Goal: Task Accomplishment & Management: Use online tool/utility

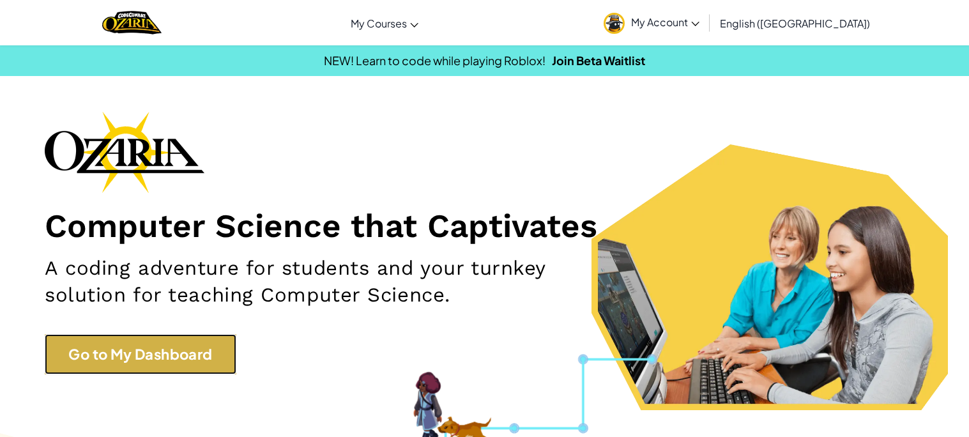
click at [192, 356] on link "Go to My Dashboard" at bounding box center [141, 354] width 192 height 40
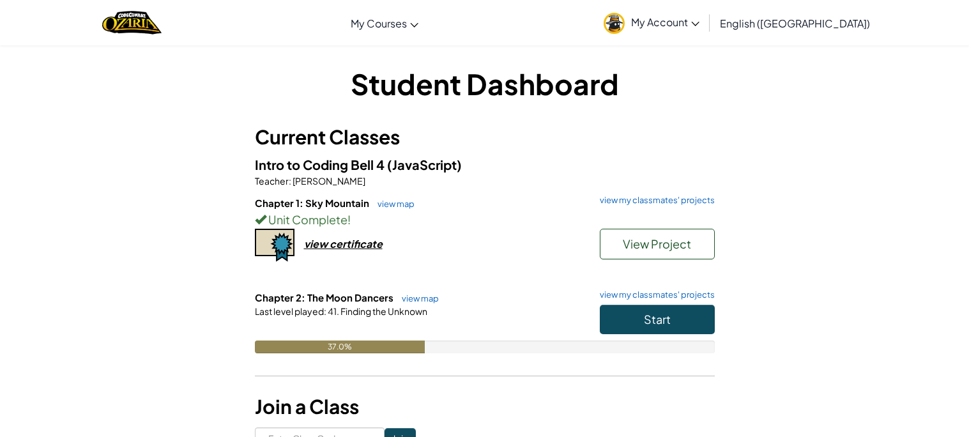
click at [192, 356] on div "Student Dashboard Current Classes Intro to Coding Bell 4 (JavaScript) Teacher :…" at bounding box center [484, 256] width 747 height 385
click at [625, 314] on button "Start" at bounding box center [657, 319] width 115 height 29
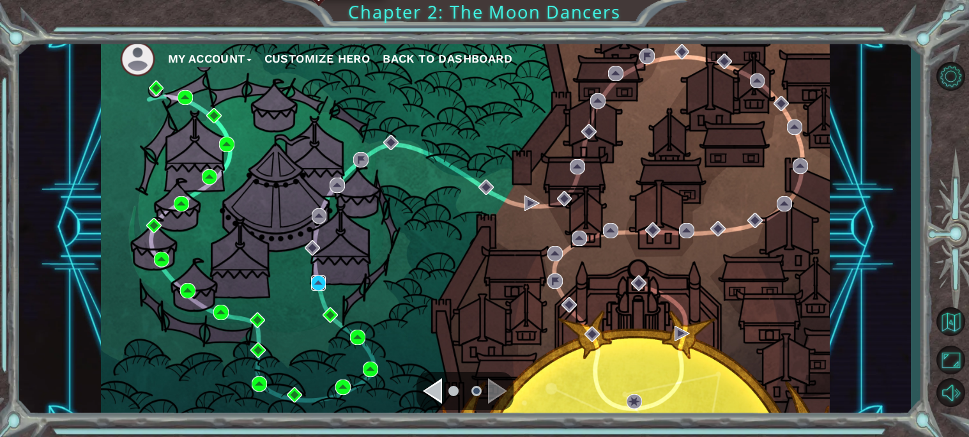
click at [319, 286] on img at bounding box center [318, 282] width 15 height 15
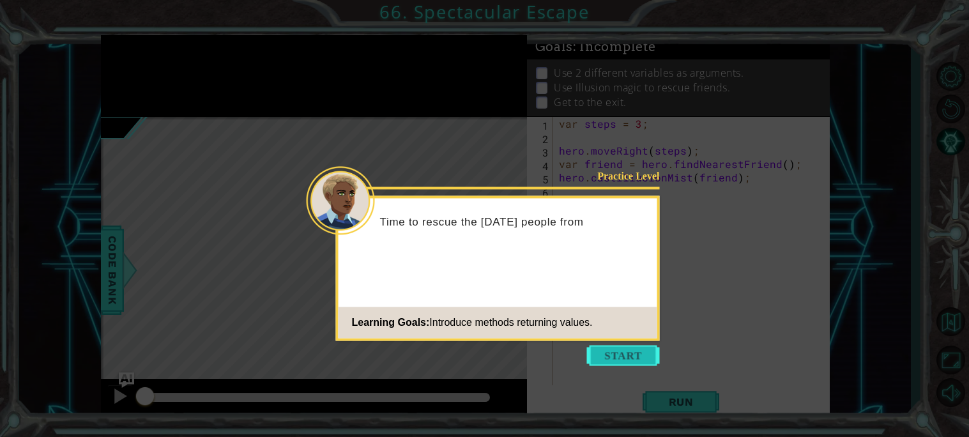
click at [640, 351] on button "Start" at bounding box center [623, 355] width 73 height 20
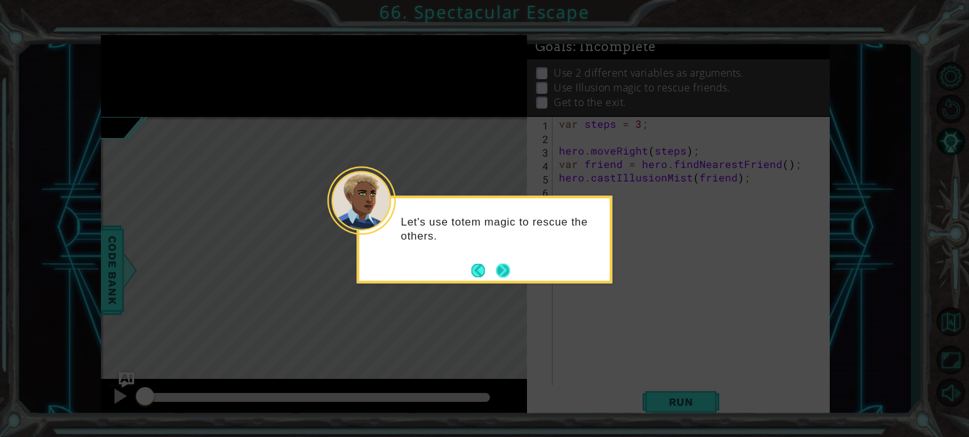
click at [498, 266] on button "Next" at bounding box center [503, 270] width 14 height 14
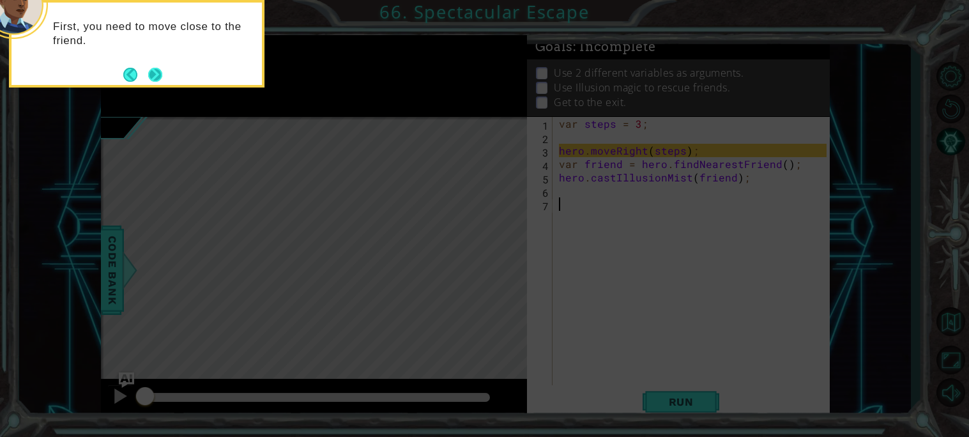
click at [155, 71] on button "Next" at bounding box center [155, 75] width 20 height 20
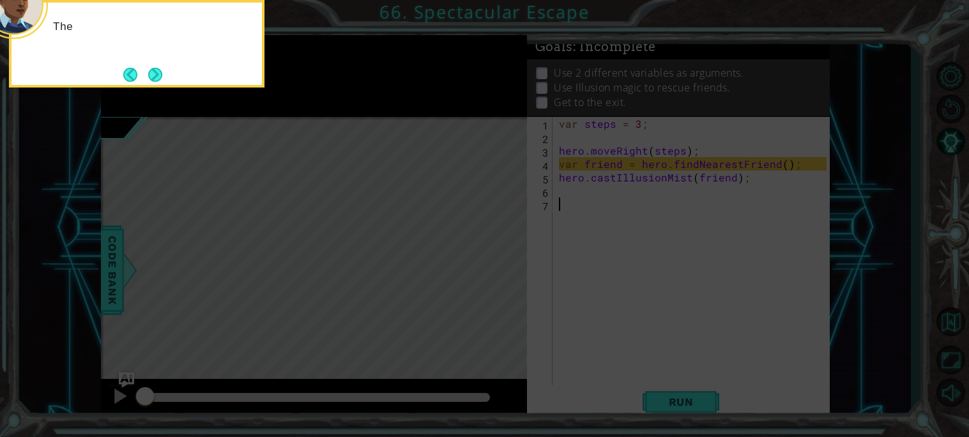
click at [155, 71] on button "Next" at bounding box center [155, 75] width 14 height 14
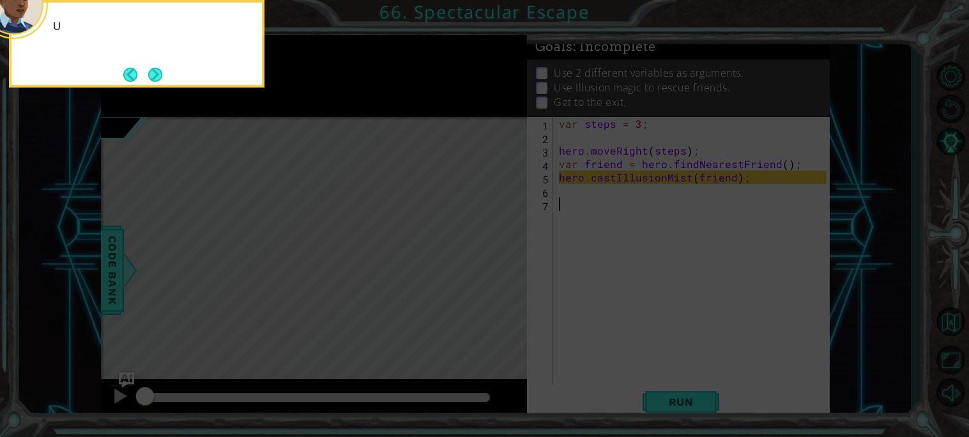
click at [155, 71] on button "Next" at bounding box center [155, 75] width 24 height 24
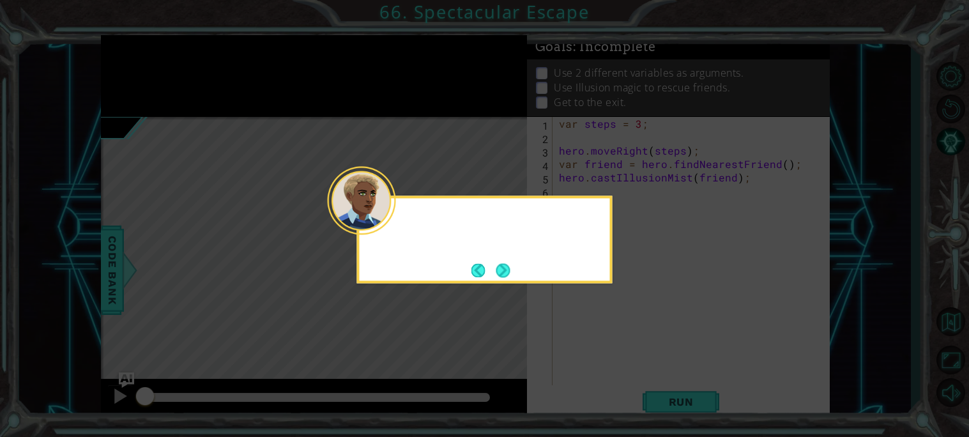
click at [155, 71] on icon at bounding box center [484, 218] width 969 height 437
click at [501, 268] on button "Next" at bounding box center [503, 270] width 14 height 14
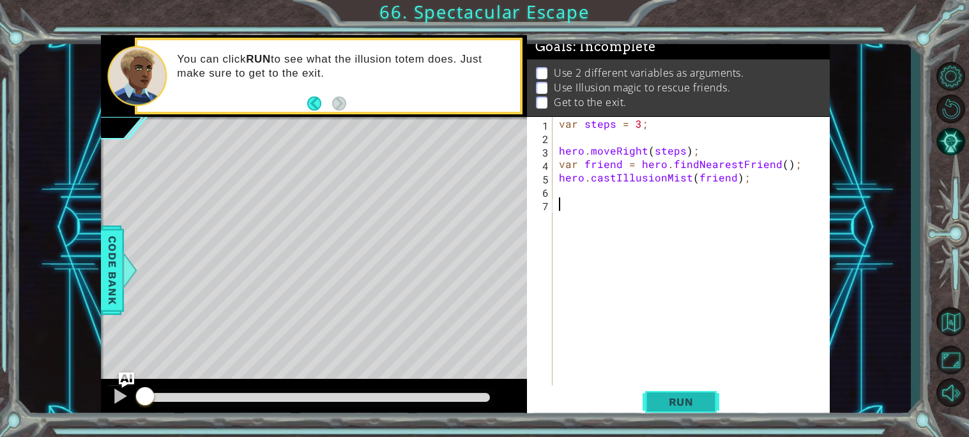
click at [662, 400] on span "Run" at bounding box center [681, 401] width 50 height 13
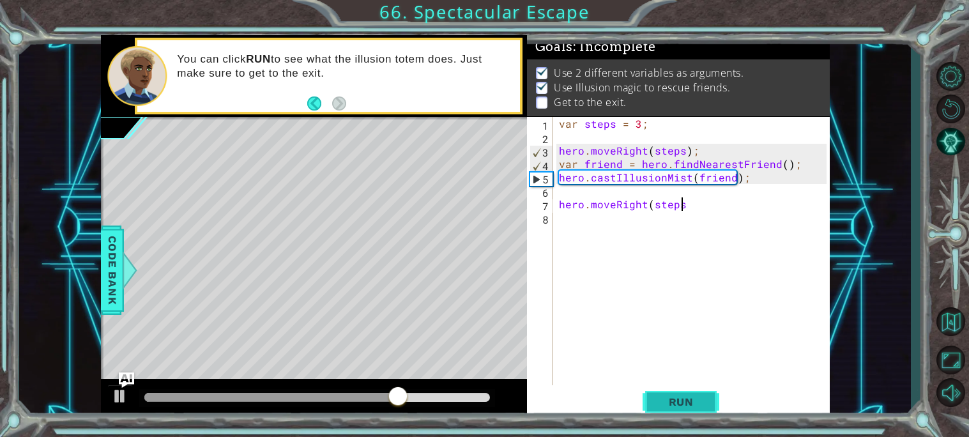
scroll to position [0, 7]
type textarea "hero.moveRight(steps);"
click at [686, 397] on span "Run" at bounding box center [681, 401] width 50 height 13
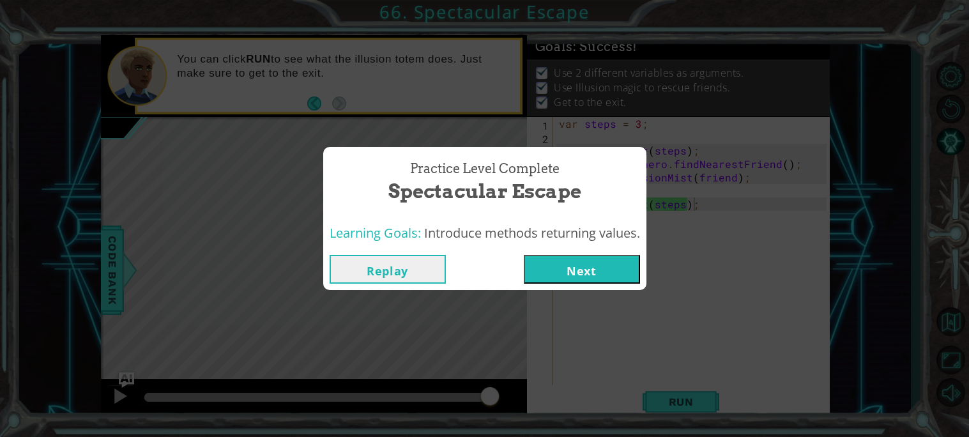
click at [599, 271] on button "Next" at bounding box center [582, 269] width 116 height 29
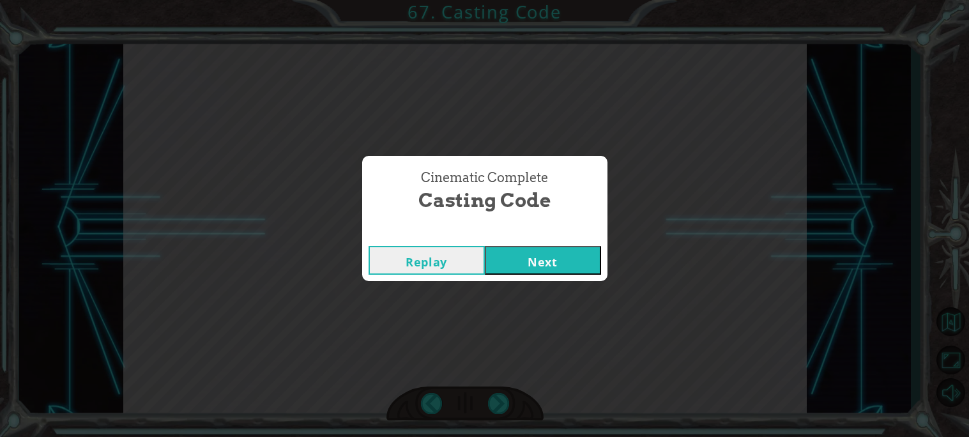
click at [530, 256] on button "Next" at bounding box center [543, 260] width 116 height 29
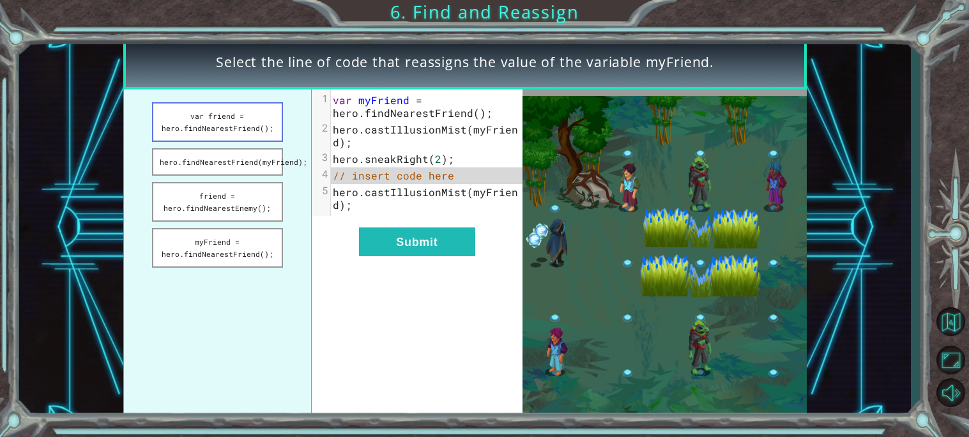
click at [247, 121] on button "var friend = hero.findNearestFriend();" at bounding box center [217, 122] width 131 height 40
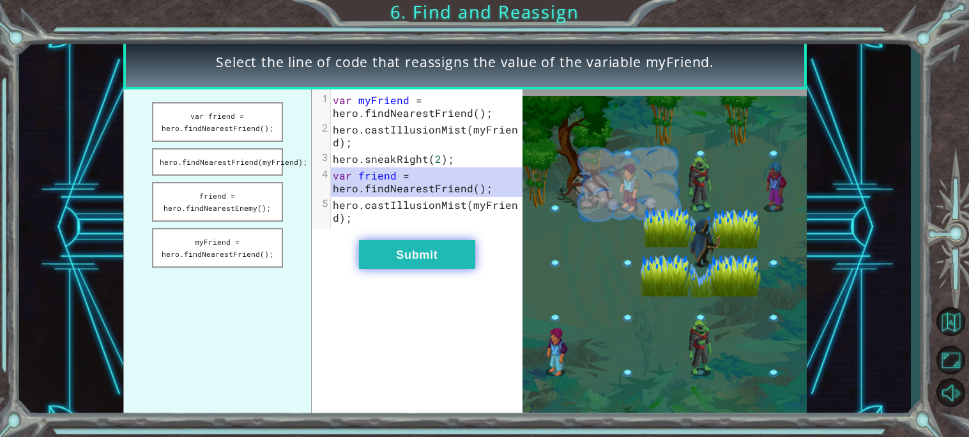
click at [388, 256] on button "Submit" at bounding box center [417, 254] width 116 height 29
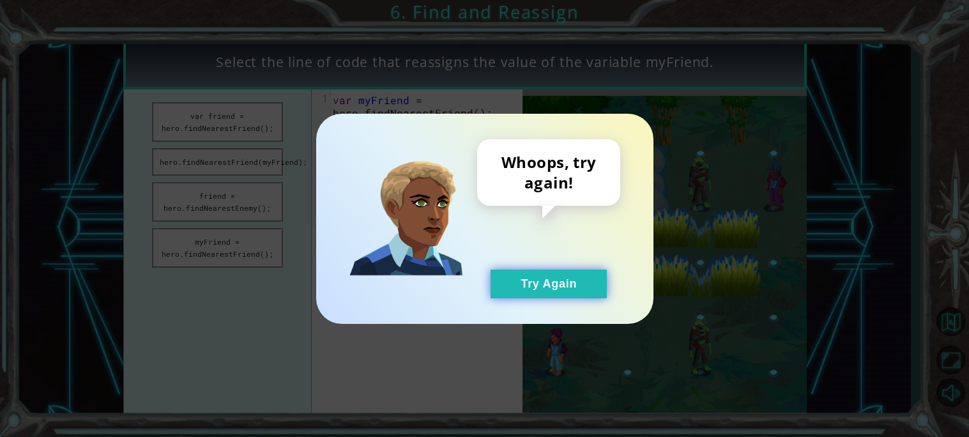
click at [581, 291] on button "Try Again" at bounding box center [549, 284] width 116 height 29
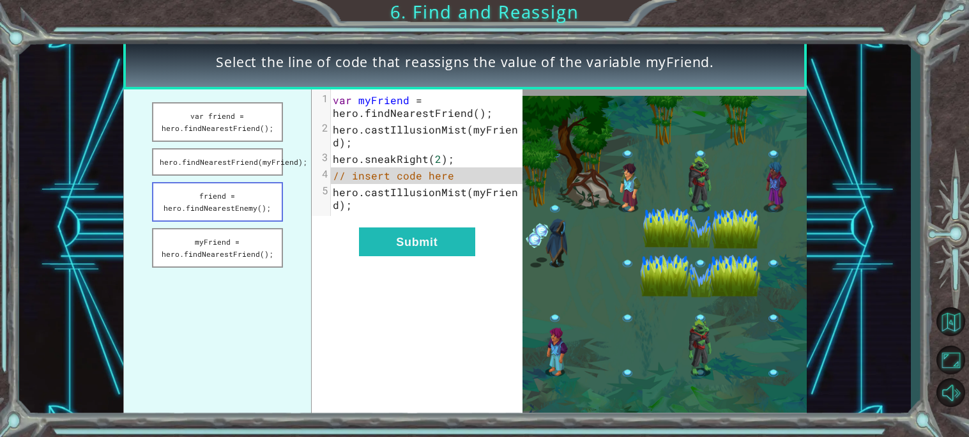
click at [249, 195] on button "friend = hero.findNearestEnemy();" at bounding box center [217, 202] width 131 height 40
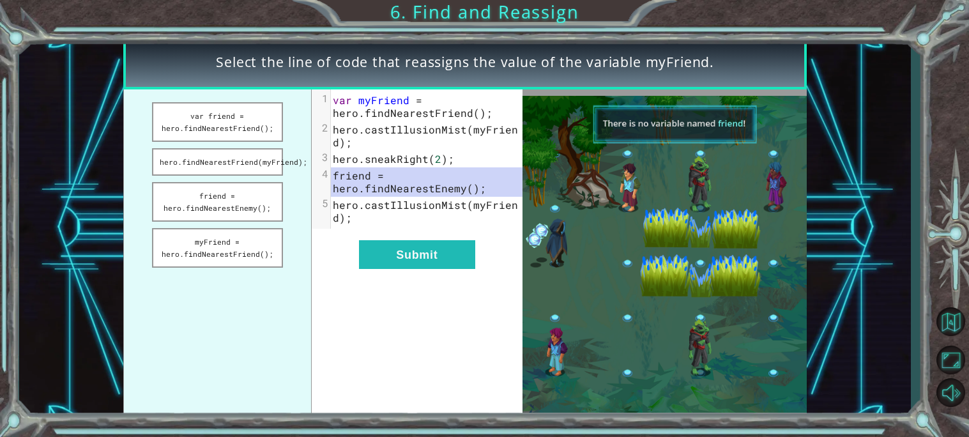
click at [256, 222] on ul "var friend = hero.findNearestFriend(); hero.findNearestFriend(myFriend); friend…" at bounding box center [217, 254] width 188 height 330
click at [245, 234] on button "myFriend = hero.findNearestFriend();" at bounding box center [217, 248] width 131 height 40
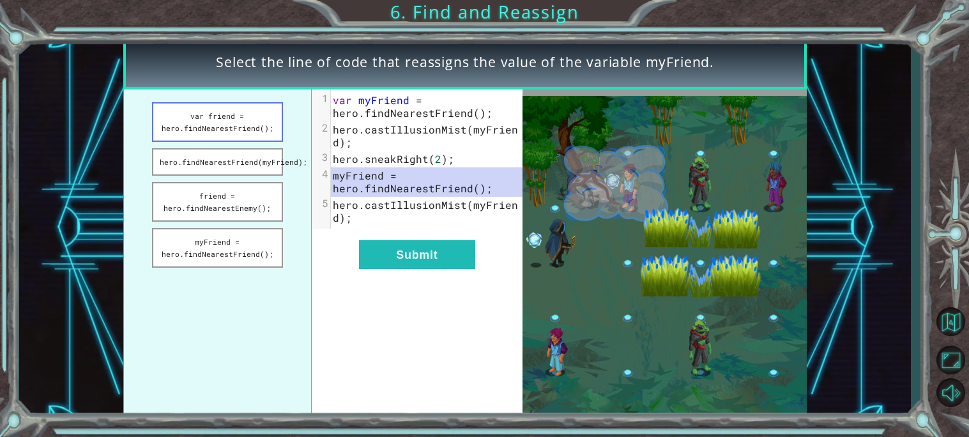
click at [225, 125] on button "var friend = hero.findNearestFriend();" at bounding box center [217, 122] width 131 height 40
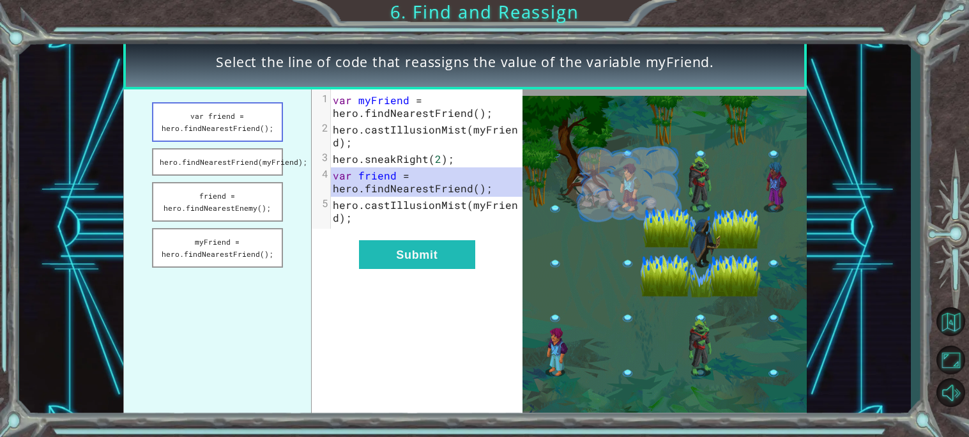
click at [227, 125] on button "var friend = hero.findNearestFriend();" at bounding box center [217, 122] width 131 height 40
click at [452, 250] on button "Submit" at bounding box center [417, 254] width 116 height 29
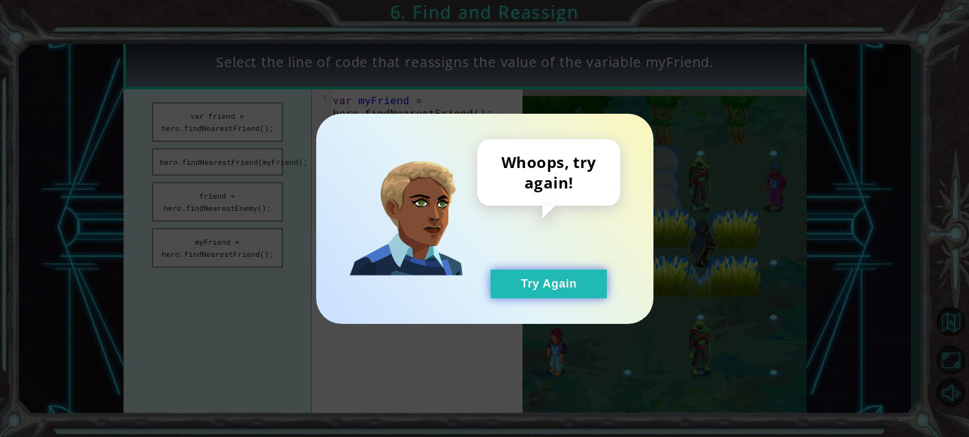
click at [597, 278] on button "Try Again" at bounding box center [549, 284] width 116 height 29
